Goal: Task Accomplishment & Management: Manage account settings

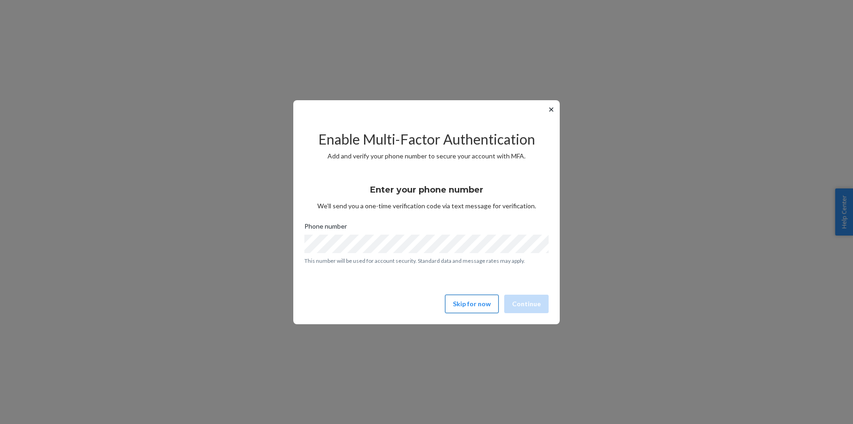
click at [484, 304] on button "Skip for now" at bounding box center [472, 304] width 54 height 18
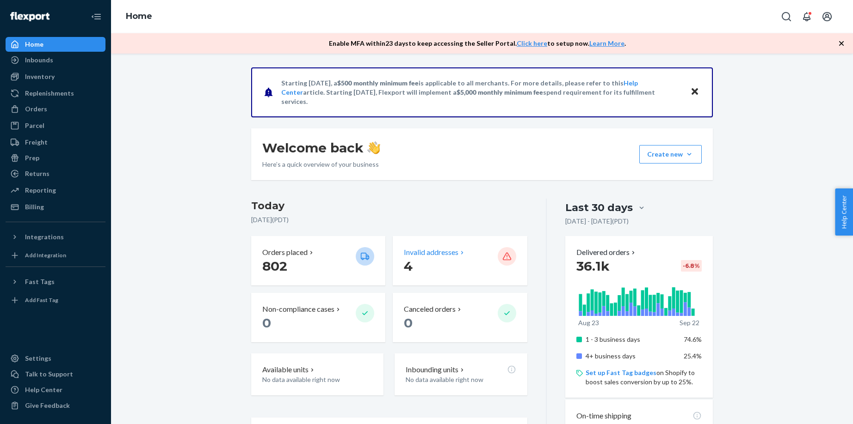
click at [425, 263] on p "4" at bounding box center [447, 266] width 86 height 17
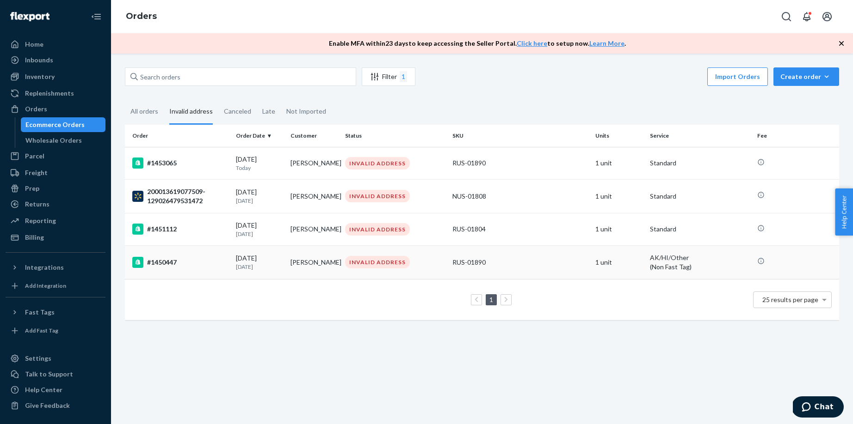
click at [314, 258] on td "[PERSON_NAME]" at bounding box center [314, 262] width 55 height 34
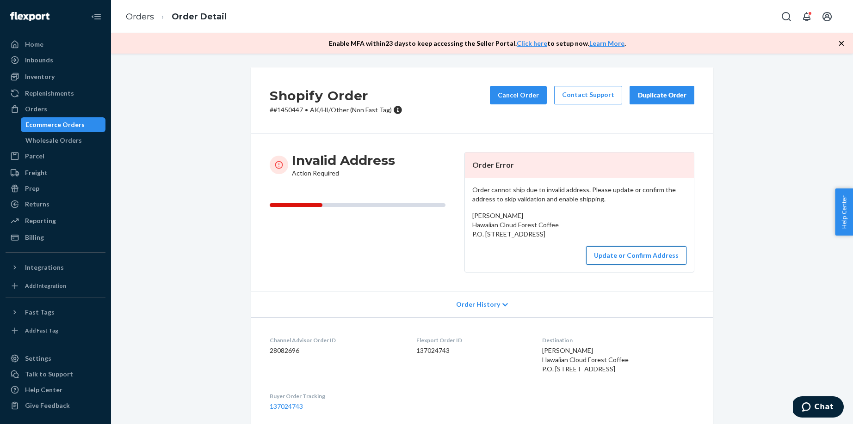
click at [596, 265] on button "Update or Confirm Address" at bounding box center [636, 255] width 100 height 18
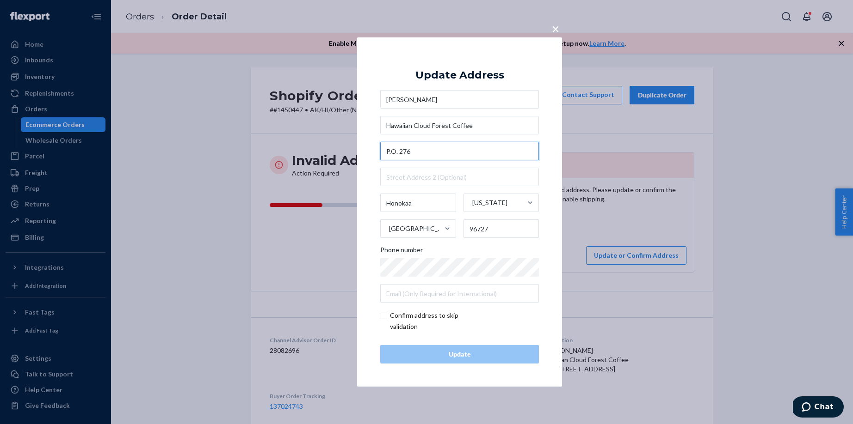
click at [399, 154] on input "P.O. 276" at bounding box center [459, 151] width 159 height 18
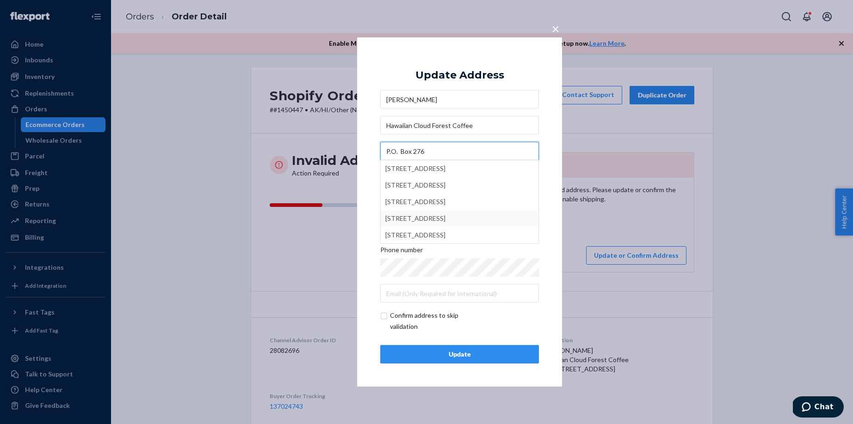
type input "P.O. Box 276"
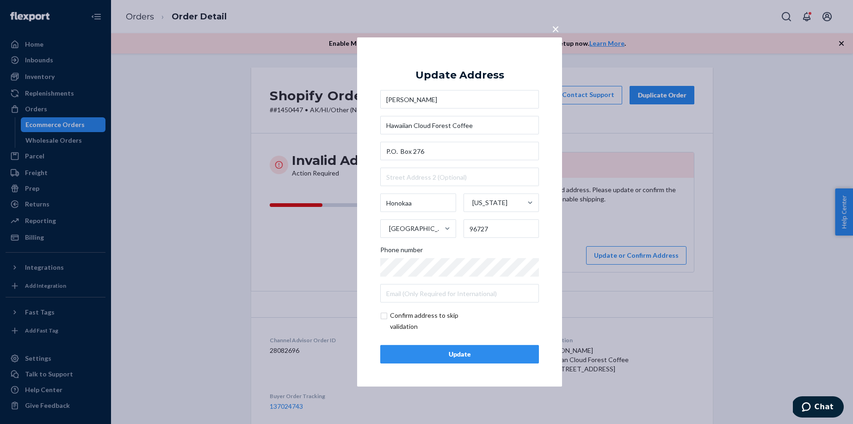
click at [479, 357] on div "Update" at bounding box center [459, 354] width 143 height 9
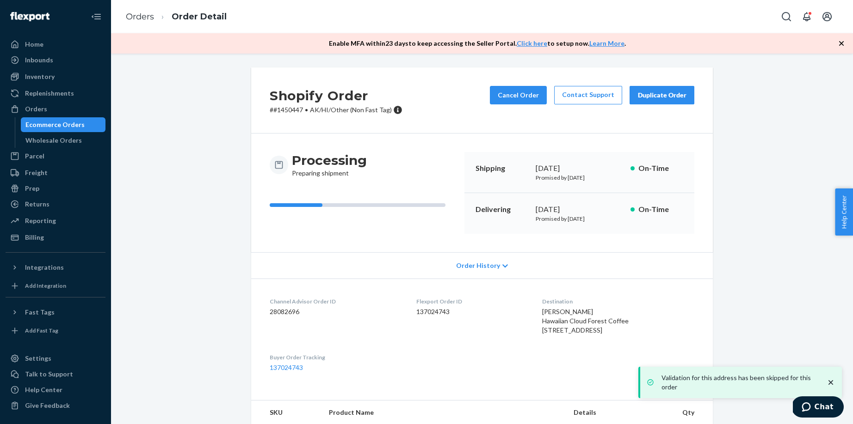
click at [77, 124] on div "Ecommerce Orders" at bounding box center [54, 124] width 59 height 9
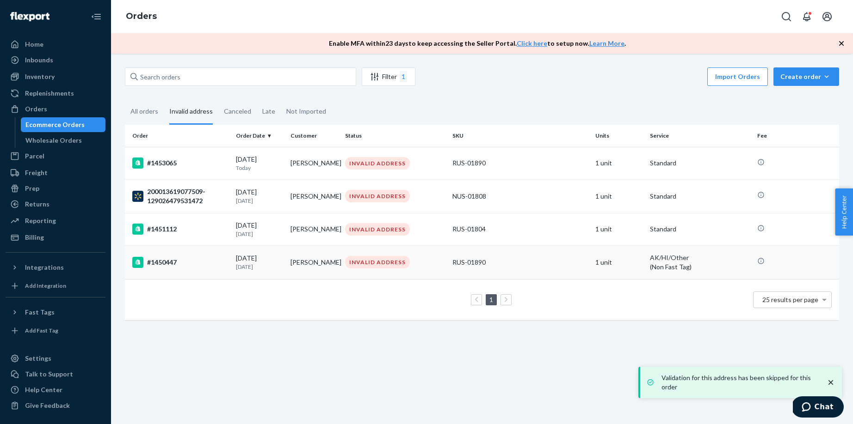
click at [252, 248] on td "[DATE] [DATE]" at bounding box center [259, 262] width 55 height 34
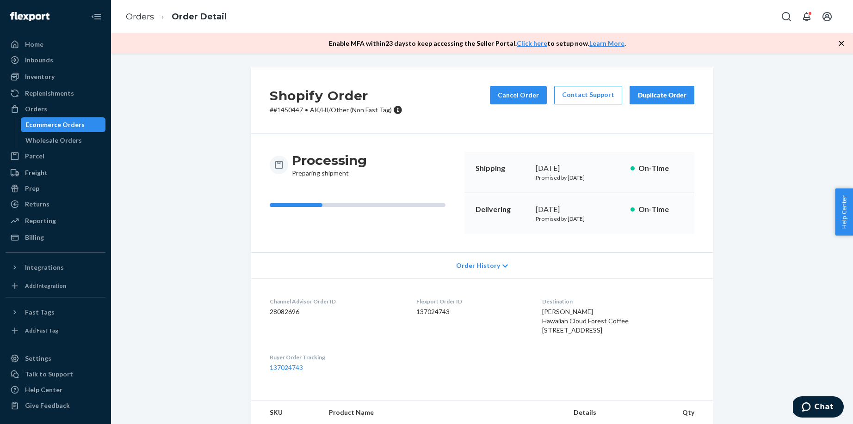
scroll to position [73, 0]
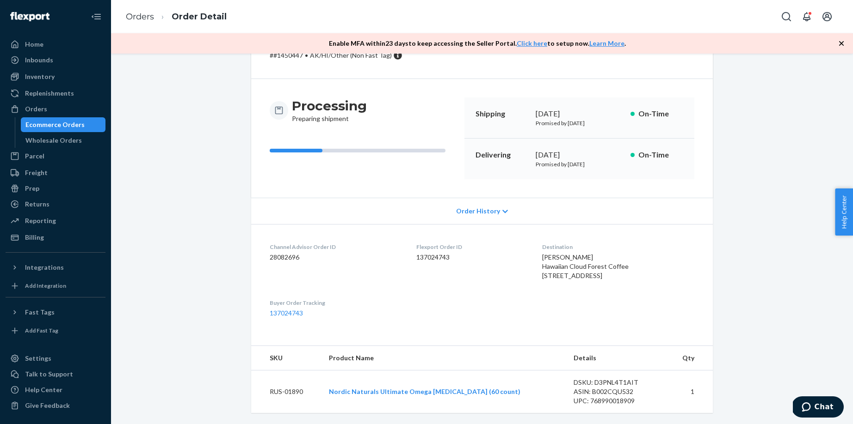
click at [47, 122] on div "Ecommerce Orders" at bounding box center [54, 124] width 59 height 9
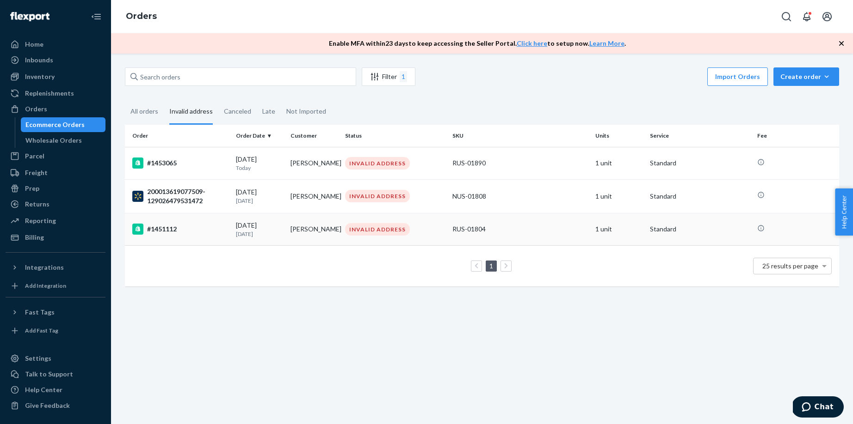
click at [244, 220] on td "[DATE] [DATE]" at bounding box center [259, 229] width 55 height 32
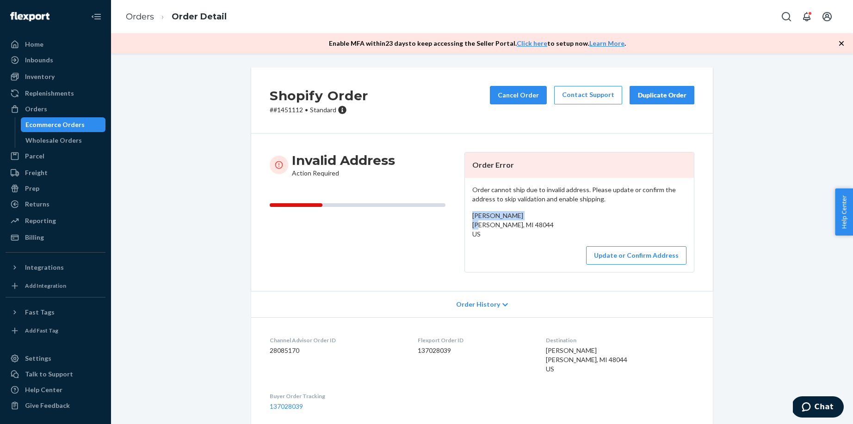
drag, startPoint x: 537, startPoint y: 216, endPoint x: 473, endPoint y: 217, distance: 63.8
click at [473, 217] on div "[PERSON_NAME] [PERSON_NAME], MI 48044 US" at bounding box center [579, 225] width 214 height 28
copy span "[PERSON_NAME]"
click at [88, 121] on div "Ecommerce Orders" at bounding box center [63, 124] width 83 height 13
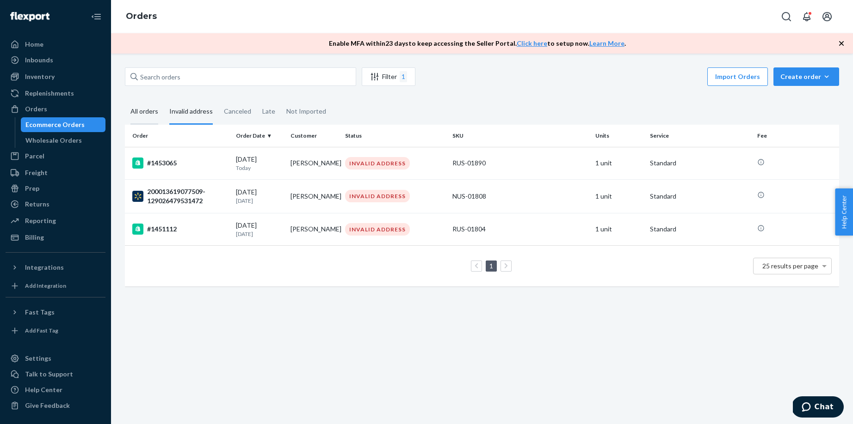
click at [153, 107] on div "All orders" at bounding box center [144, 111] width 28 height 25
click at [125, 99] on input "All orders" at bounding box center [125, 99] width 0 height 0
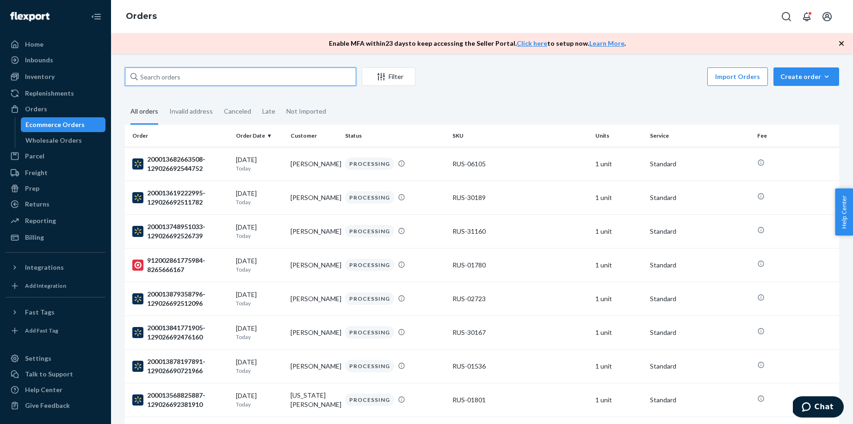
click at [148, 73] on input "text" at bounding box center [240, 77] width 231 height 18
paste input "[PERSON_NAME]"
type input "[PERSON_NAME]"
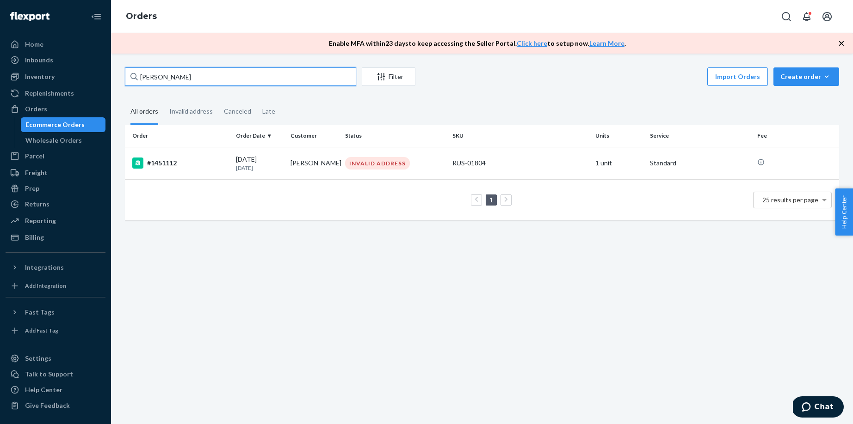
click at [172, 76] on input "[PERSON_NAME]" at bounding box center [240, 77] width 231 height 18
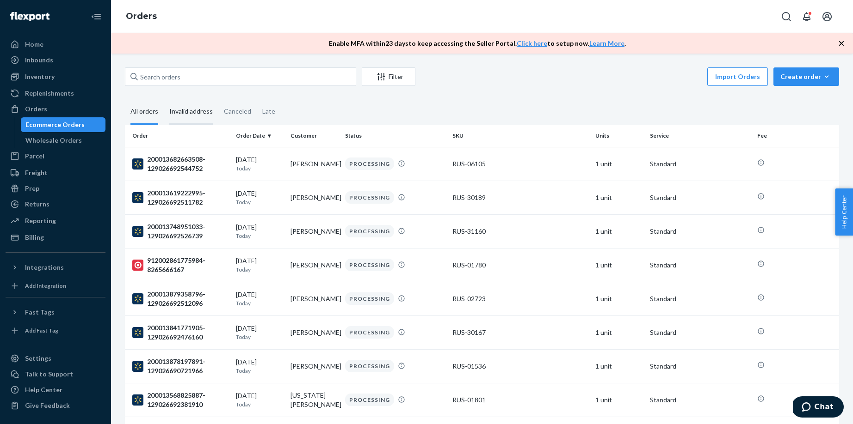
click at [178, 112] on div "Invalid address" at bounding box center [190, 111] width 43 height 25
click at [164, 99] on input "Invalid address" at bounding box center [164, 99] width 0 height 0
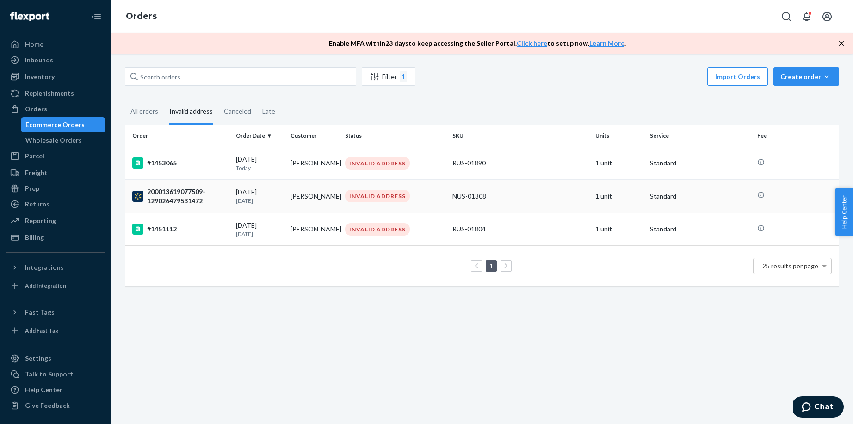
click at [208, 197] on div "200013619077509-129026479531472" at bounding box center [180, 196] width 96 height 18
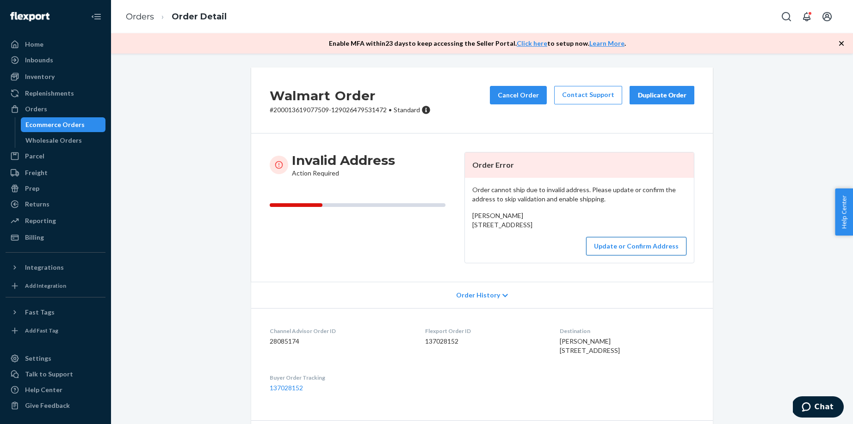
click at [620, 256] on button "Update or Confirm Address" at bounding box center [636, 246] width 100 height 18
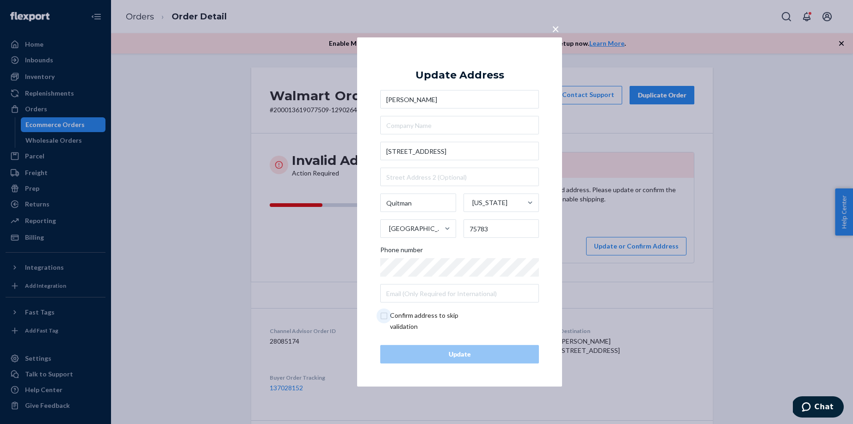
click at [393, 319] on input "checkbox" at bounding box center [433, 321] width 107 height 22
checkbox input "true"
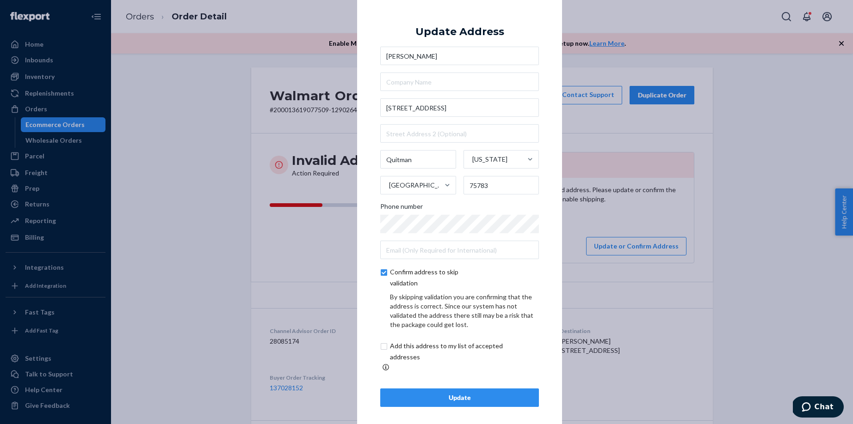
click at [414, 394] on div "Update" at bounding box center [459, 397] width 143 height 9
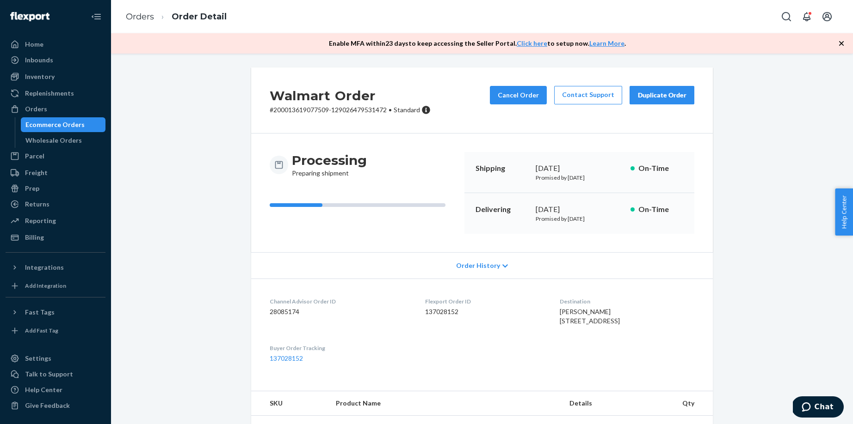
click at [68, 123] on div "Ecommerce Orders" at bounding box center [54, 124] width 59 height 9
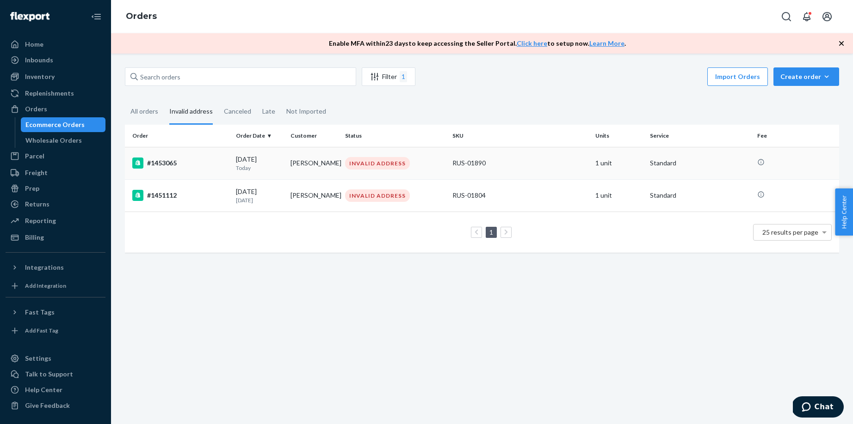
click at [315, 170] on td "[PERSON_NAME]" at bounding box center [314, 163] width 55 height 32
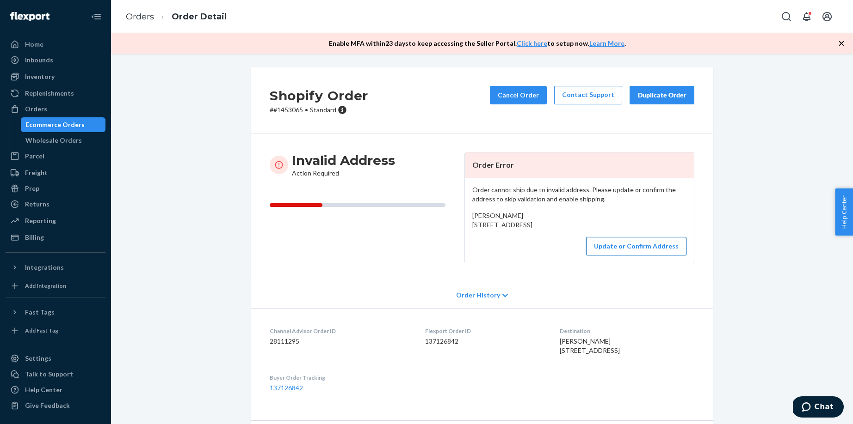
click at [638, 256] on button "Update or Confirm Address" at bounding box center [636, 246] width 100 height 18
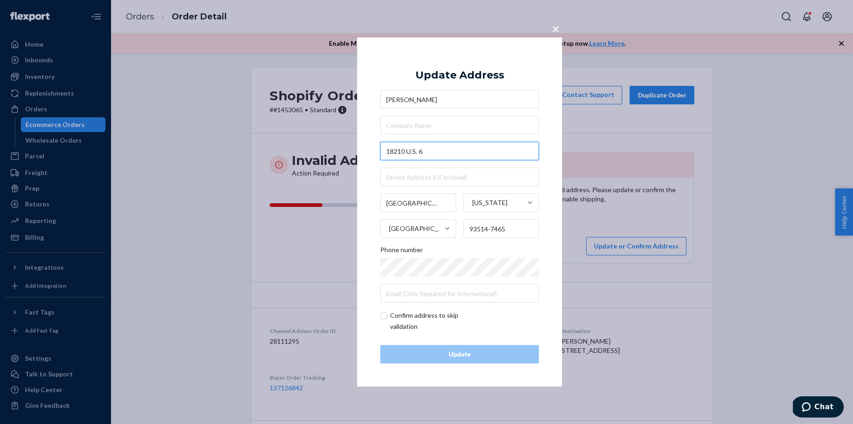
click at [418, 151] on input "18210 U.S. 6" at bounding box center [459, 151] width 159 height 18
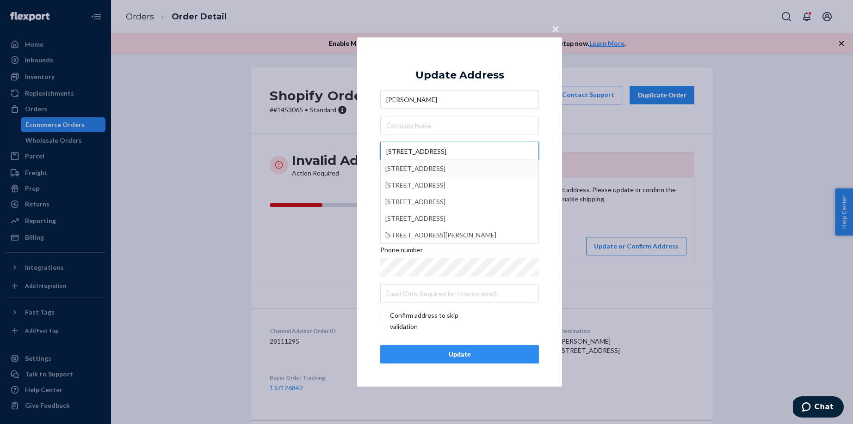
type input "[STREET_ADDRESS]"
click at [398, 350] on div "Update" at bounding box center [459, 354] width 143 height 9
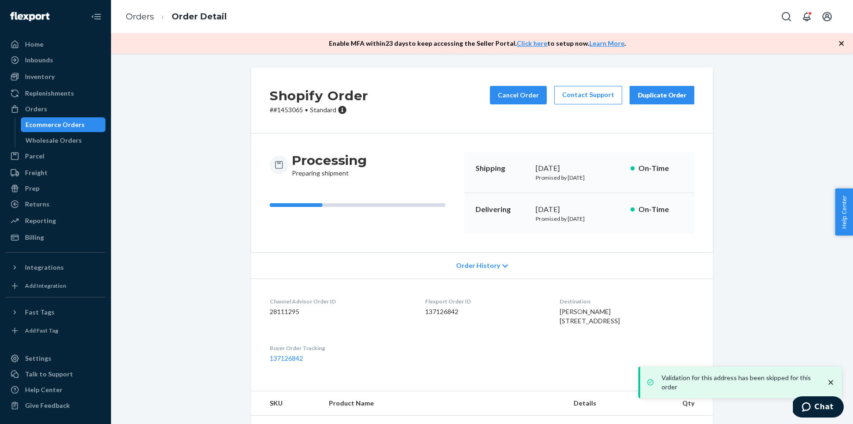
click at [53, 121] on div "Ecommerce Orders" at bounding box center [54, 124] width 59 height 9
